Goal: Task Accomplishment & Management: Use online tool/utility

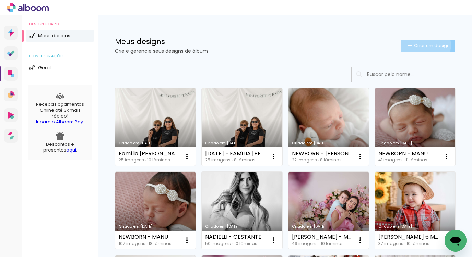
click at [418, 45] on span "Criar um design" at bounding box center [432, 45] width 36 height 4
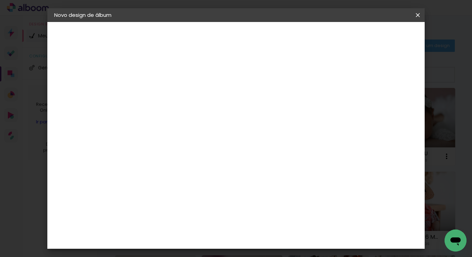
click at [167, 93] on input at bounding box center [167, 92] width 0 height 11
click at [415, 17] on iron-icon at bounding box center [418, 15] width 8 height 7
